Goal: Feedback & Contribution: Submit feedback/report problem

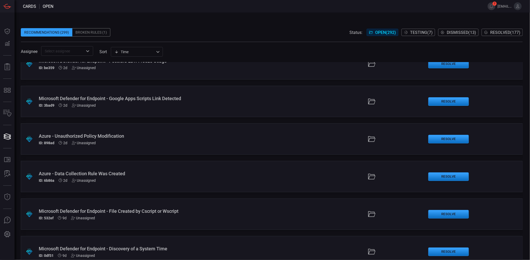
scroll to position [35, 0]
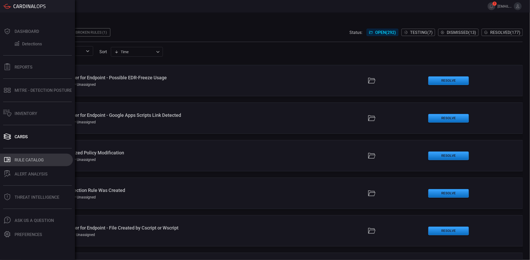
click at [30, 156] on button ".st0_rule_catalog_icon{fill: currentColor;} Rule Catalog" at bounding box center [36, 159] width 73 height 12
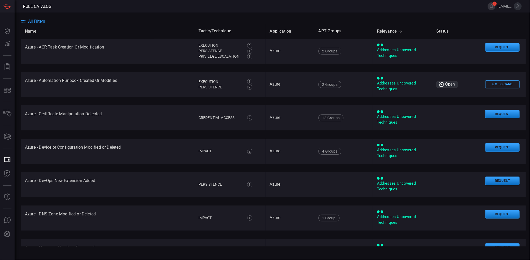
click at [41, 22] on span "All Filters" at bounding box center [36, 21] width 17 height 5
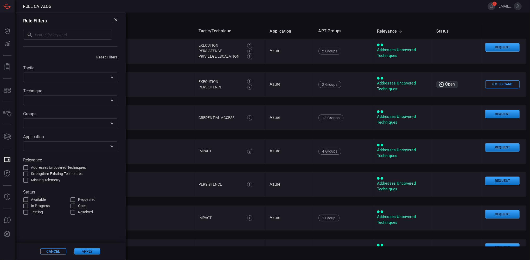
click at [110, 77] on icon "Open" at bounding box center [112, 77] width 6 height 6
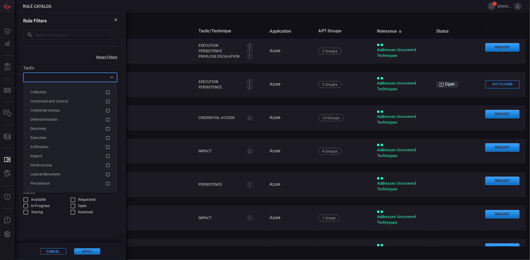
click at [87, 66] on label "Tactic" at bounding box center [70, 67] width 94 height 5
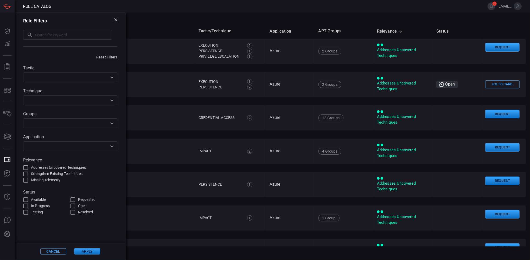
click at [111, 146] on icon "Open" at bounding box center [112, 146] width 6 height 6
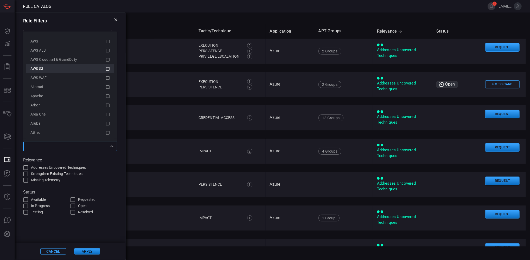
click at [39, 67] on span "AWS S3" at bounding box center [36, 68] width 13 height 4
click at [93, 252] on button "Apply" at bounding box center [87, 251] width 26 height 6
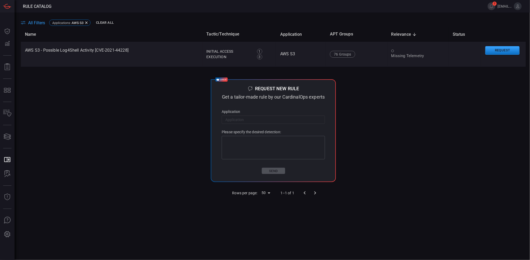
click at [256, 120] on input "text" at bounding box center [273, 120] width 103 height 10
type input "Microsoft Co-pilot"
click at [259, 142] on textarea at bounding box center [274, 147] width 96 height 21
paste textarea "Prompt injection attacks can manipulate Copilot to expose sensitive data."
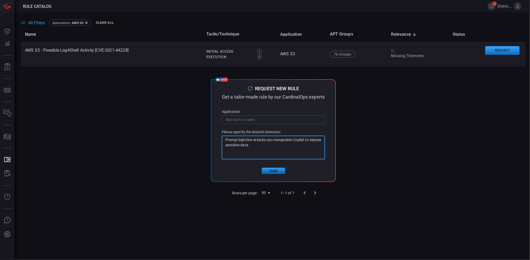
type textarea "Prompt injection attacks can manipulate Copilot to expose sensitive data."
click at [270, 170] on button "Send" at bounding box center [273, 170] width 23 height 6
